Goal: Complete application form

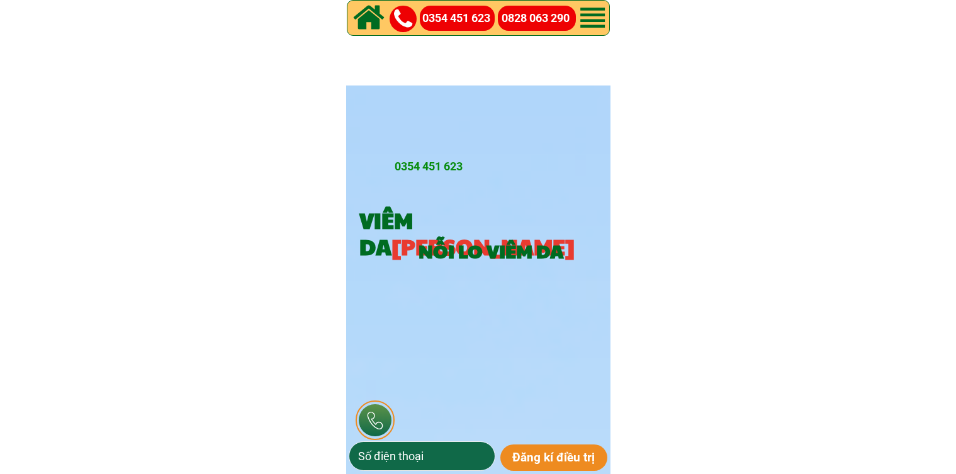
scroll to position [1825, 0]
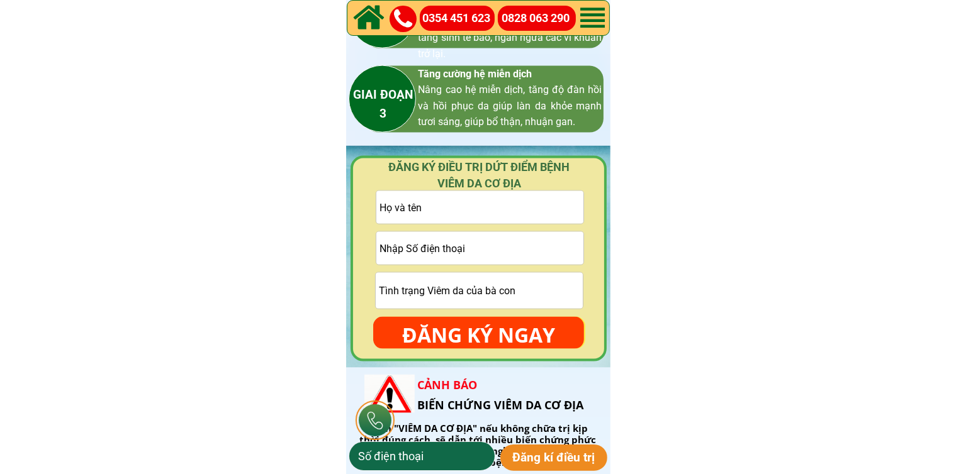
click at [534, 245] on input "tel" at bounding box center [479, 248] width 207 height 33
paste input "0862221820"
type input "0862221820"
click at [518, 215] on input "text" at bounding box center [479, 207] width 207 height 33
paste input "[PERSON_NAME]"
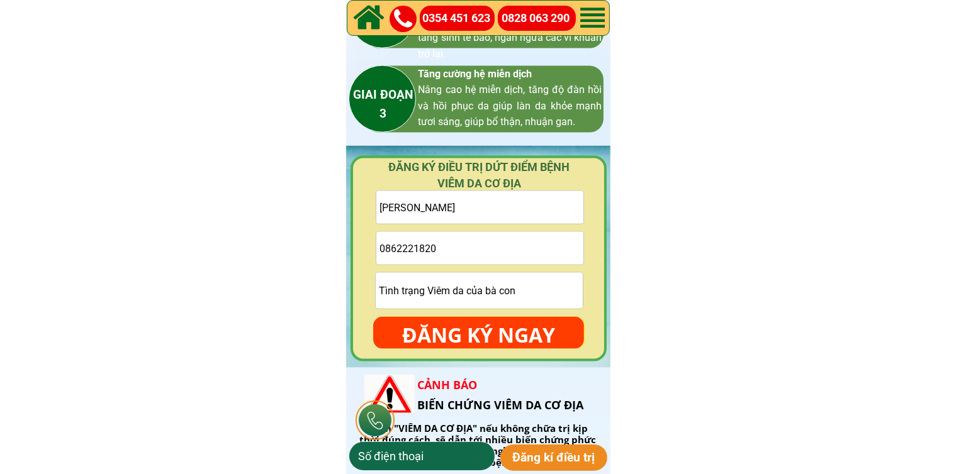
type input "[PERSON_NAME]"
click at [508, 342] on p "ĐĂNG KÝ NGAY" at bounding box center [478, 335] width 211 height 36
click at [487, 329] on p "ĐĂNG KÝ NGAY" at bounding box center [478, 335] width 211 height 36
